Goal: Information Seeking & Learning: Learn about a topic

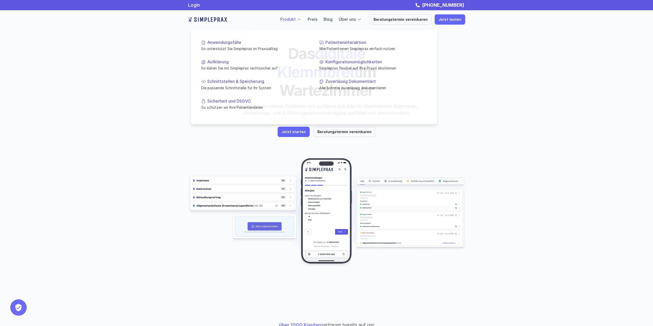
click at [302, 21] on div at bounding box center [299, 19] width 5 height 5
click at [250, 80] on p "Schnittstellen & Speicherung" at bounding box center [258, 81] width 102 height 5
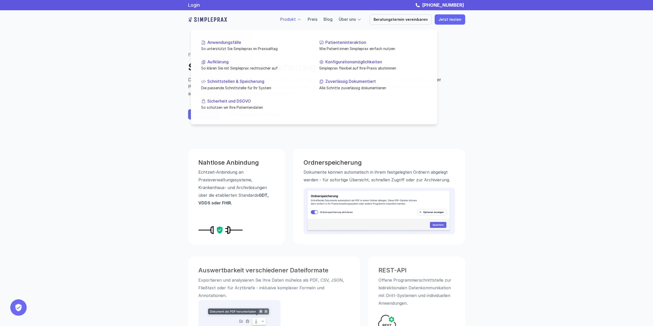
click at [302, 19] on div at bounding box center [299, 19] width 5 height 5
click at [443, 44] on div "FEATURE Schnittstellen & Speicherung Damit sich Simpleprax bestmöglich in die A…" at bounding box center [327, 85] width 308 height 109
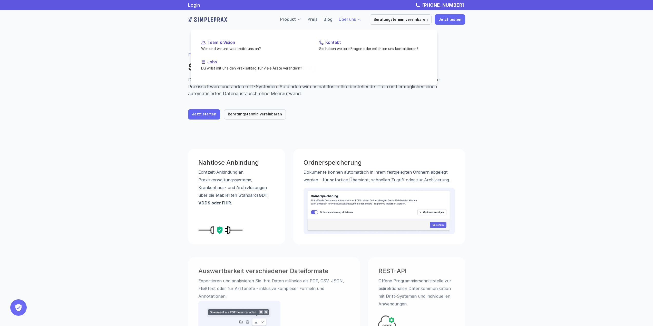
click at [356, 21] on link "Über uns" at bounding box center [347, 19] width 17 height 5
click at [228, 45] on link "Team & Vision Wer sind wir uns was treibt uns an?" at bounding box center [255, 46] width 116 height 20
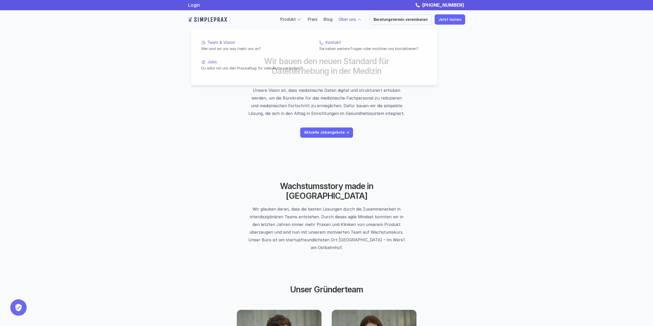
click at [356, 18] on link "Über uns" at bounding box center [347, 19] width 17 height 5
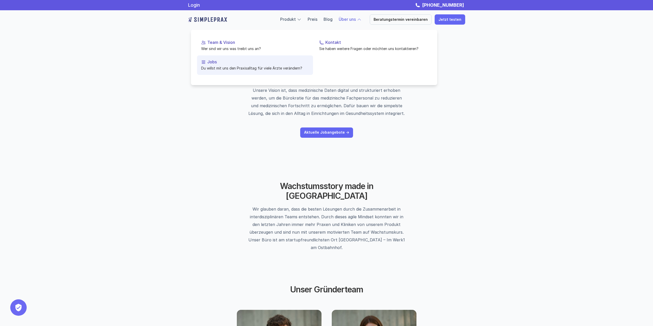
click at [216, 66] on p "Du willst mit uns den Praxisalltag für viele Ärzte verändern?" at bounding box center [255, 67] width 108 height 5
